Goal: Communication & Community: Answer question/provide support

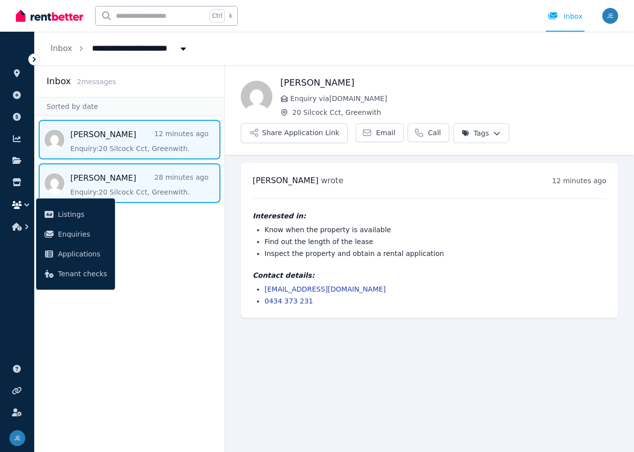
click at [131, 189] on span "Message list" at bounding box center [130, 183] width 190 height 40
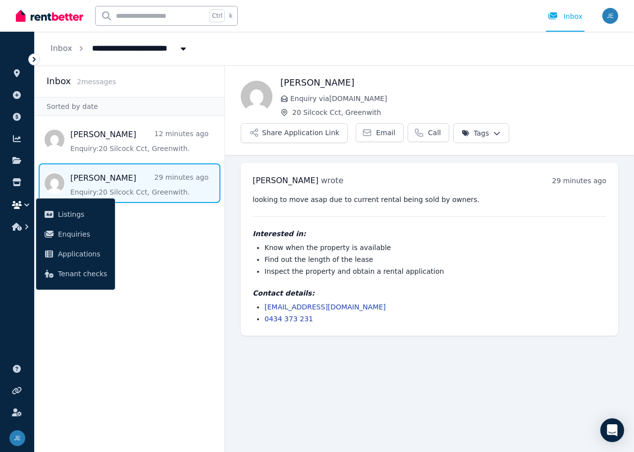
click at [70, 172] on link "Glyn Ambrose 29 minutes ago Enquiry: 20 Silcock Cct, Greenwith ." at bounding box center [139, 184] width 138 height 25
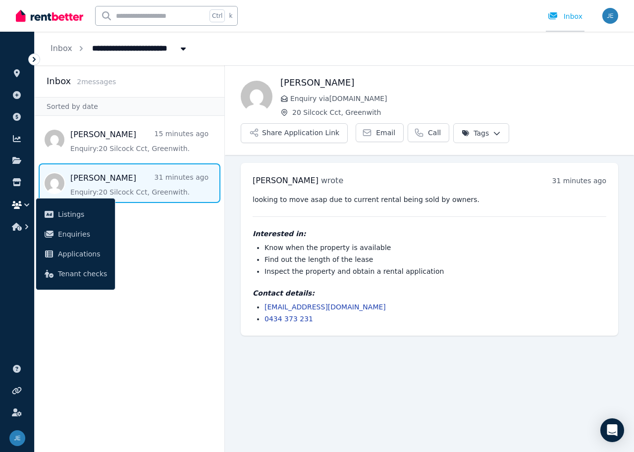
click at [573, 15] on div "Inbox" at bounding box center [565, 16] width 35 height 10
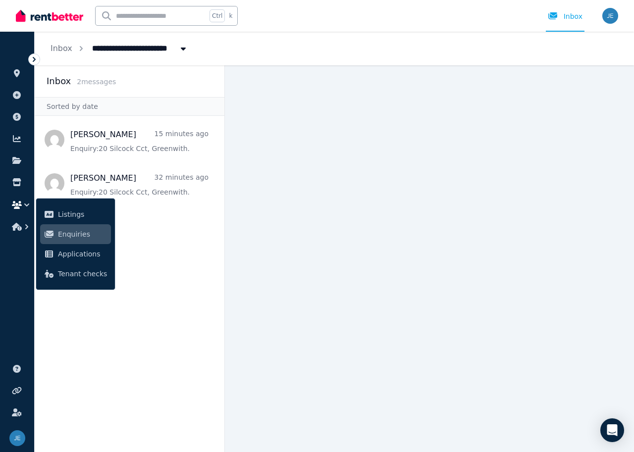
click at [546, 0] on link "Inbox" at bounding box center [565, 16] width 39 height 32
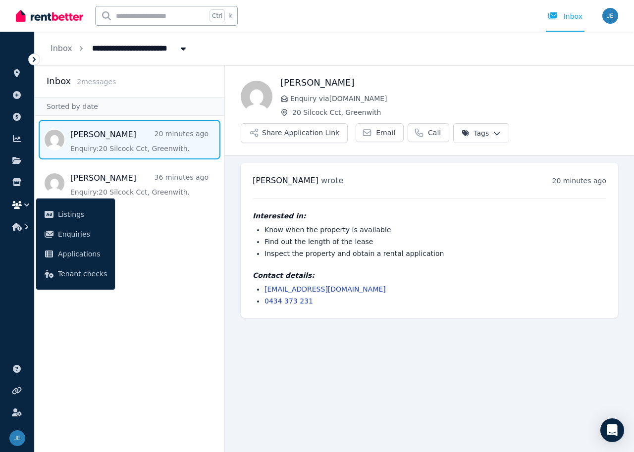
click at [127, 140] on span "Message list" at bounding box center [130, 140] width 190 height 40
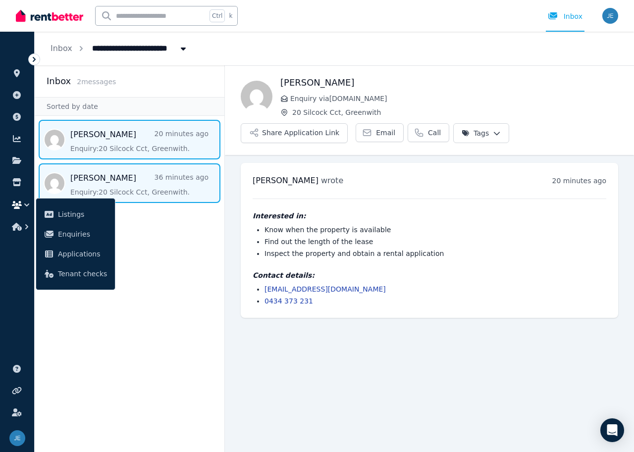
click at [118, 180] on span "Message list" at bounding box center [130, 183] width 190 height 40
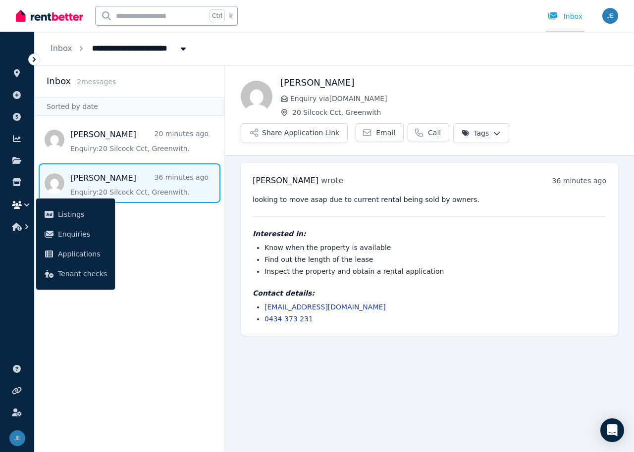
click at [565, 13] on div "Inbox" at bounding box center [565, 16] width 35 height 10
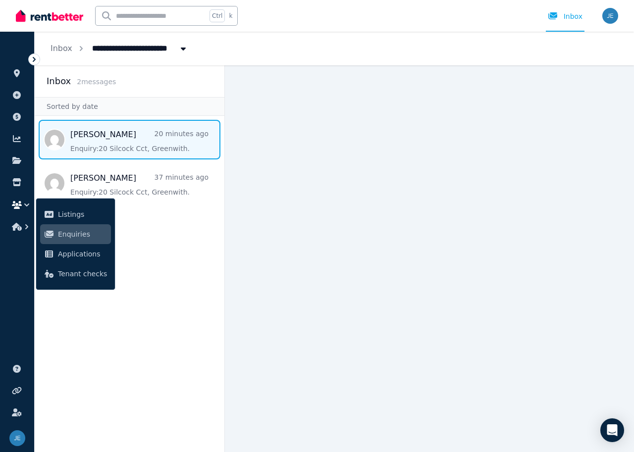
click at [100, 136] on span "Message list" at bounding box center [130, 140] width 190 height 40
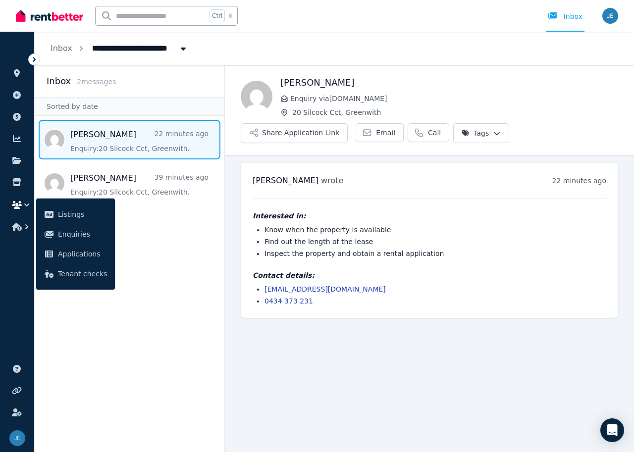
click at [104, 144] on span "Message list" at bounding box center [130, 140] width 190 height 40
click at [181, 49] on icon "Breadcrumb" at bounding box center [183, 49] width 5 height 3
click at [591, 180] on time "22 minutes ago" at bounding box center [579, 181] width 54 height 8
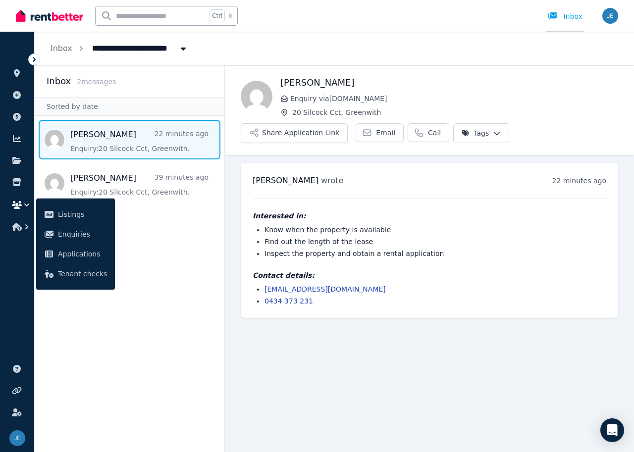
click at [582, 17] on div "Inbox" at bounding box center [565, 16] width 35 height 10
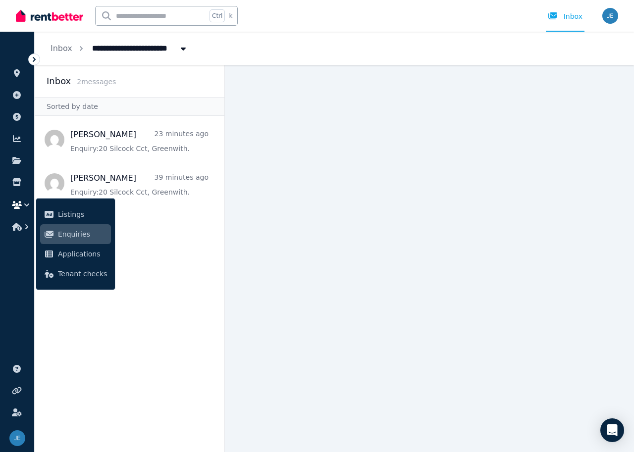
click at [178, 48] on icon "Breadcrumb" at bounding box center [183, 49] width 10 height 8
type input "**********"
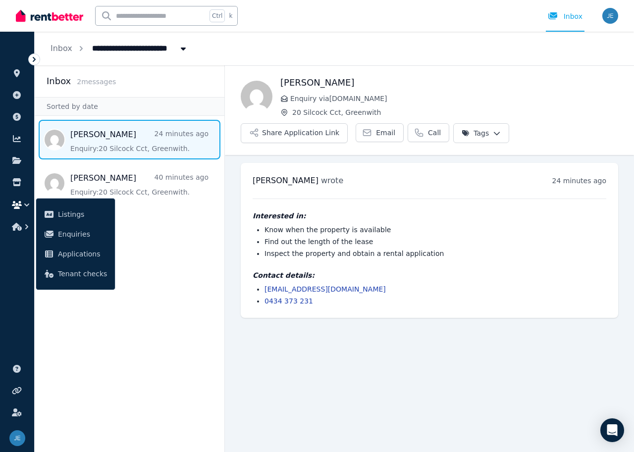
click at [71, 133] on span "Message list" at bounding box center [130, 140] width 190 height 40
click at [265, 181] on span "[PERSON_NAME]" at bounding box center [286, 180] width 66 height 9
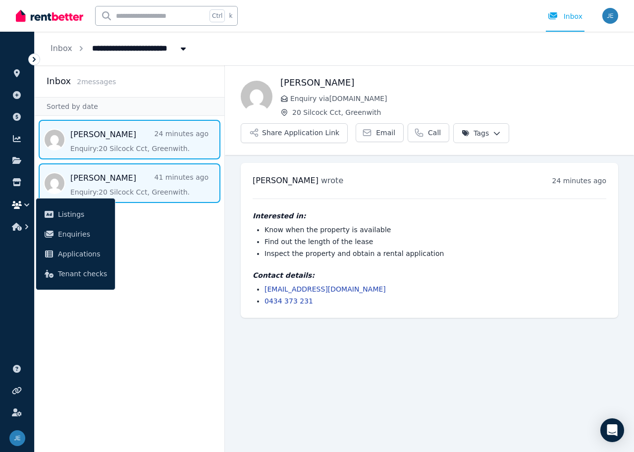
click at [107, 179] on span "Message list" at bounding box center [130, 183] width 190 height 40
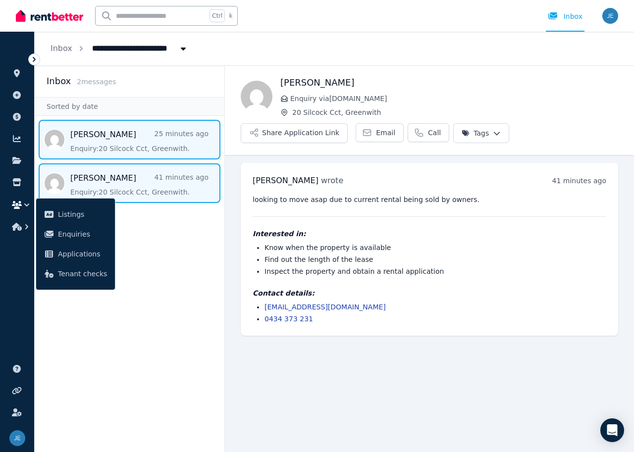
click at [95, 147] on span "Message list" at bounding box center [130, 140] width 190 height 40
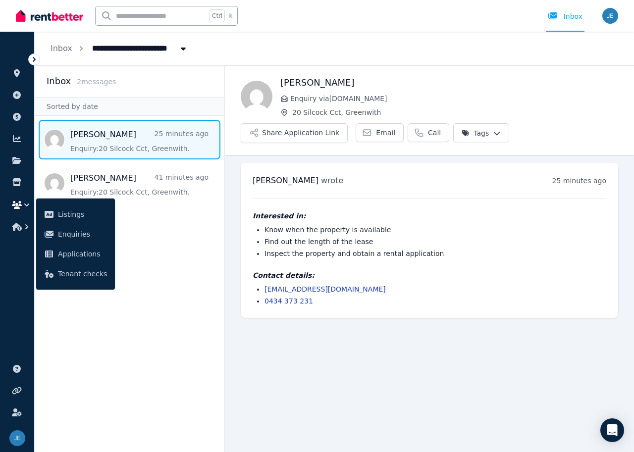
click at [332, 289] on link "[EMAIL_ADDRESS][DOMAIN_NAME]" at bounding box center [324, 289] width 121 height 8
click at [298, 288] on link "[EMAIL_ADDRESS][DOMAIN_NAME]" at bounding box center [324, 289] width 121 height 8
click at [565, 13] on div "Inbox" at bounding box center [565, 16] width 35 height 10
